Goal: Task Accomplishment & Management: Manage account settings

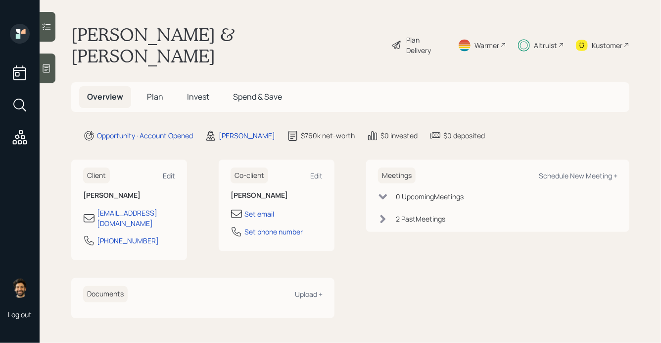
click at [200, 91] on span "Invest" at bounding box center [198, 96] width 22 height 11
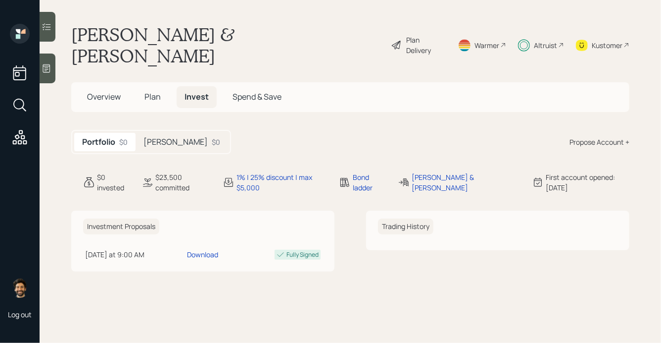
click at [158, 137] on h5 "[PERSON_NAME]" at bounding box center [176, 141] width 64 height 9
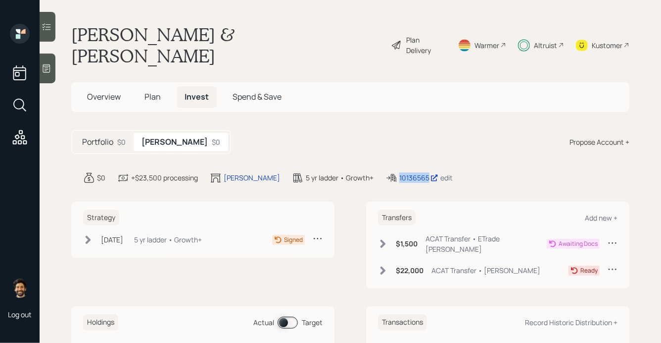
drag, startPoint x: 389, startPoint y: 157, endPoint x: 355, endPoint y: 161, distance: 33.8
click at [386, 172] on div "10136565 edit" at bounding box center [419, 178] width 67 height 12
copy div "10136565"
drag, startPoint x: 369, startPoint y: 160, endPoint x: 660, endPoint y: 106, distance: 296.1
click at [0, 0] on div "Log out [PERSON_NAME] & [PERSON_NAME] Plan Delivery Warmer Altruist Kustomer Ov…" at bounding box center [330, 171] width 661 height 343
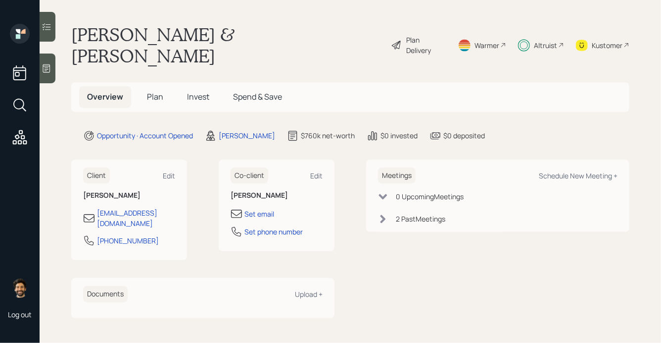
click at [198, 91] on span "Invest" at bounding box center [198, 96] width 22 height 11
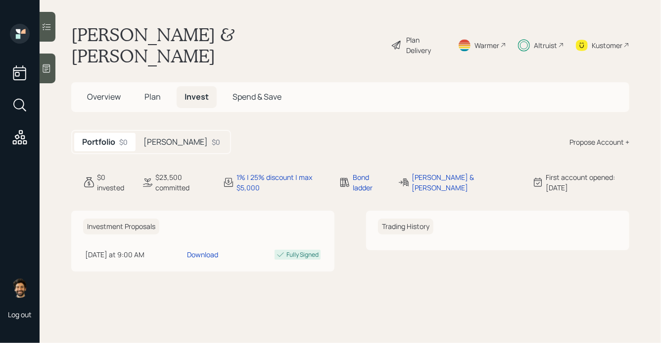
click at [212, 137] on div "$0" at bounding box center [216, 142] width 8 height 10
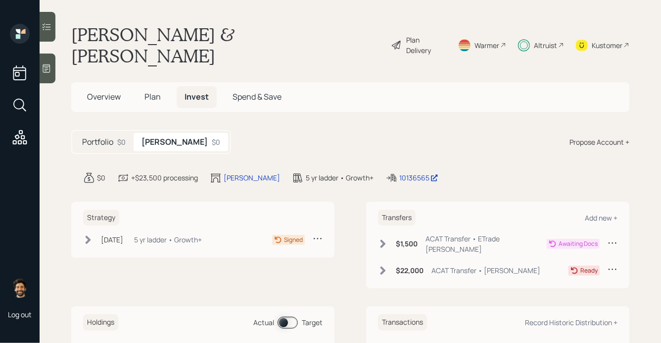
click at [384, 266] on icon at bounding box center [383, 270] width 5 height 8
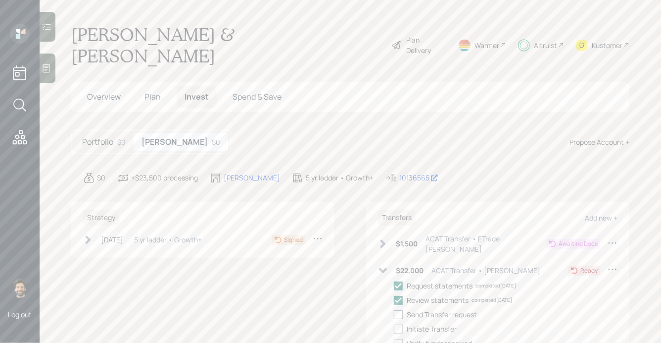
click at [400, 310] on div at bounding box center [398, 314] width 9 height 9
click at [394, 314] on input "checkbox" at bounding box center [394, 314] width 0 height 0
checkbox input "true"
click at [400, 324] on div at bounding box center [398, 328] width 9 height 9
click at [394, 328] on input "checkbox" at bounding box center [394, 328] width 0 height 0
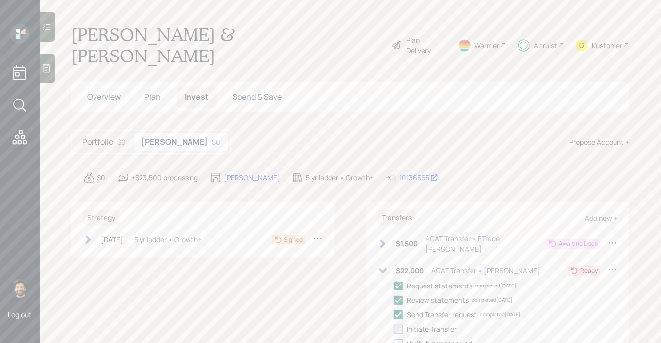
checkbox input "true"
click at [612, 238] on icon at bounding box center [613, 243] width 10 height 10
click at [557, 257] on div "Edit transfer" at bounding box center [582, 261] width 71 height 9
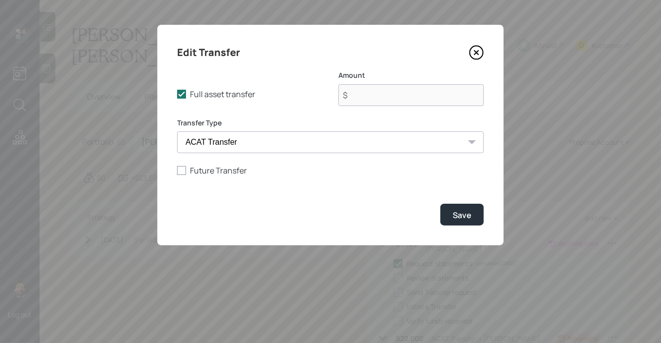
type input "$ 1,500"
select select "a7c9491a-07f7-417d-98b8-4bcc92d1e2cb"
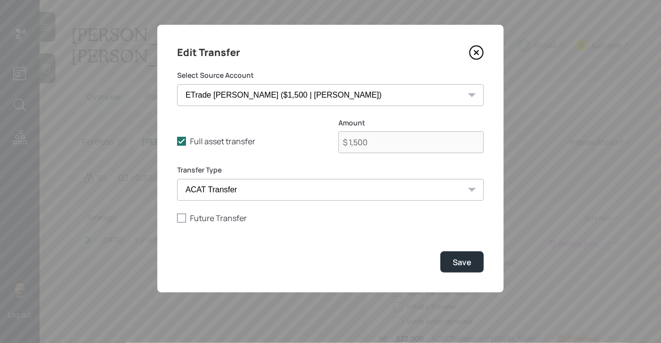
click at [202, 217] on label "Future Transfer" at bounding box center [330, 217] width 307 height 11
click at [177, 217] on input "Future Transfer" at bounding box center [177, 217] width 0 height 0
checkbox input "true"
select select "9"
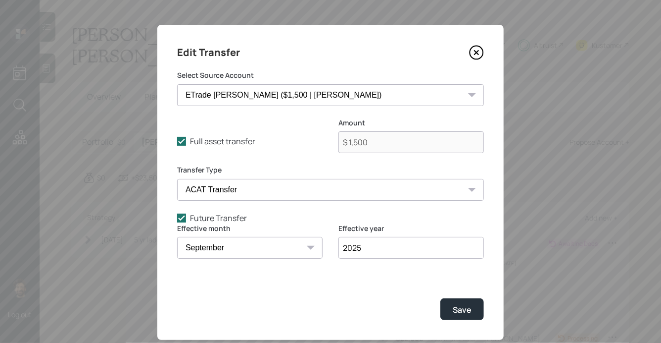
click at [373, 245] on input "2025" at bounding box center [412, 248] width 146 height 22
type input "2026"
click at [472, 309] on button "Save" at bounding box center [463, 308] width 44 height 21
